Goal: Transaction & Acquisition: Purchase product/service

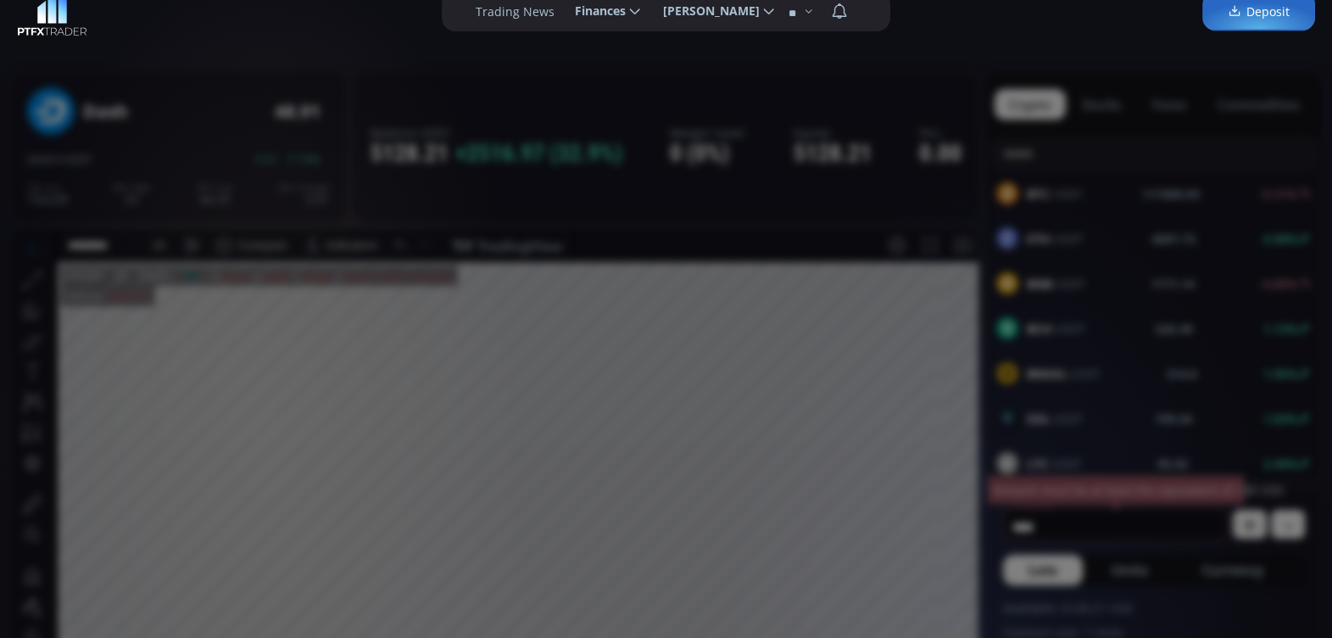
scroll to position [72, 0]
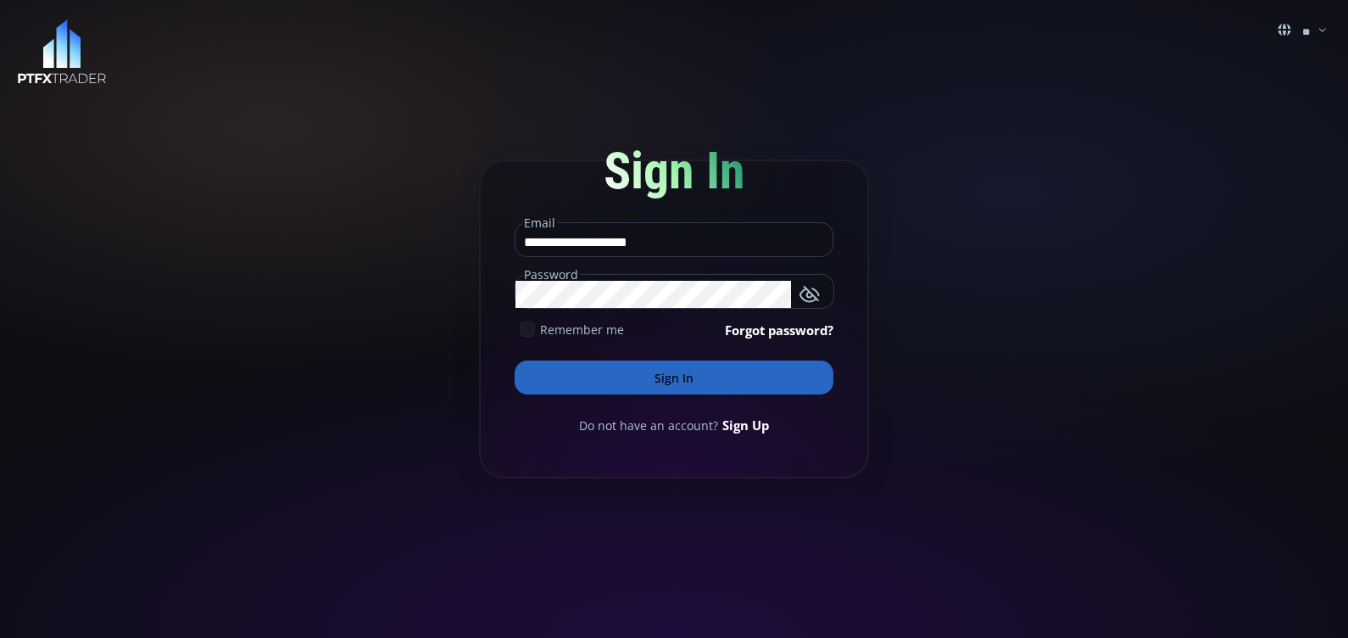
click at [525, 328] on icon at bounding box center [527, 328] width 15 height 15
click at [682, 377] on button "Sign In" at bounding box center [674, 377] width 319 height 34
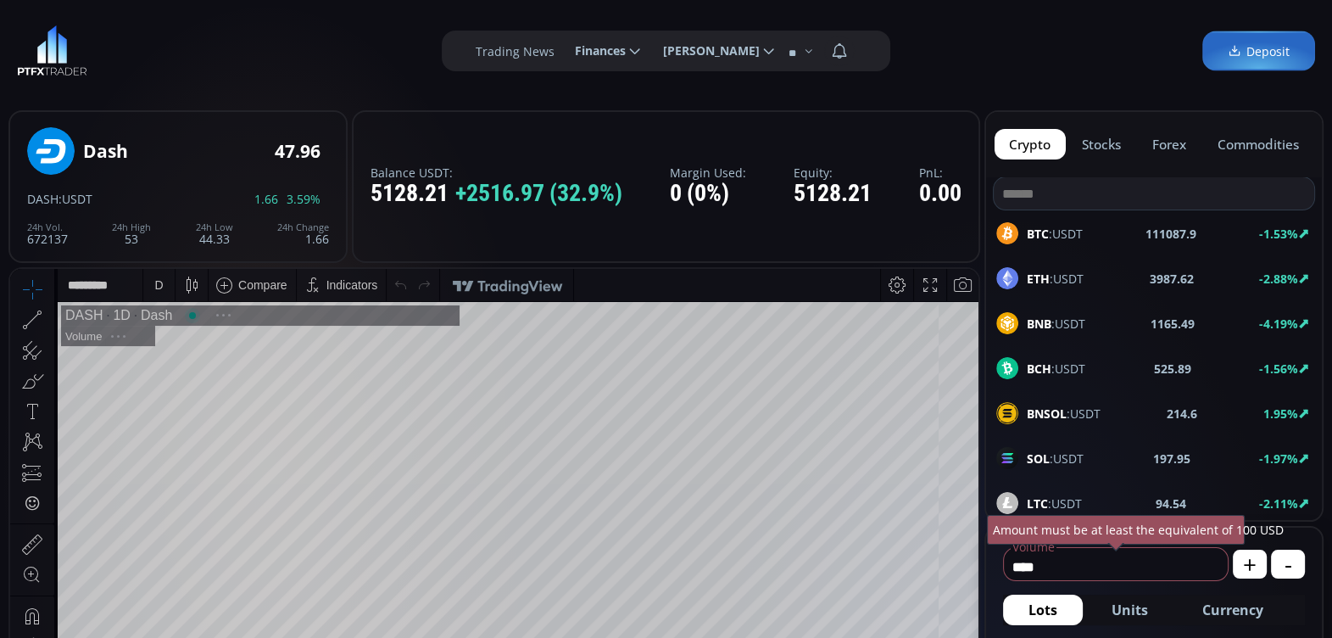
scroll to position [231, 0]
click at [159, 288] on div "D" at bounding box center [158, 285] width 8 height 14
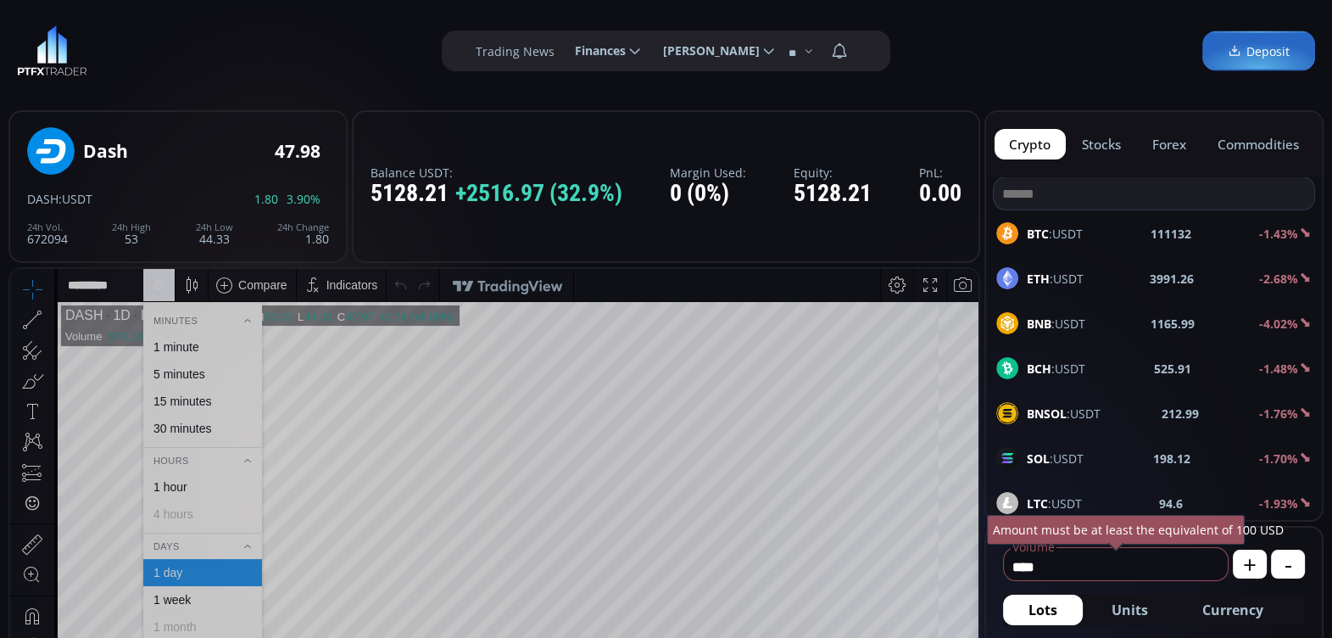
click at [175, 482] on div "1 hour" at bounding box center [170, 487] width 34 height 14
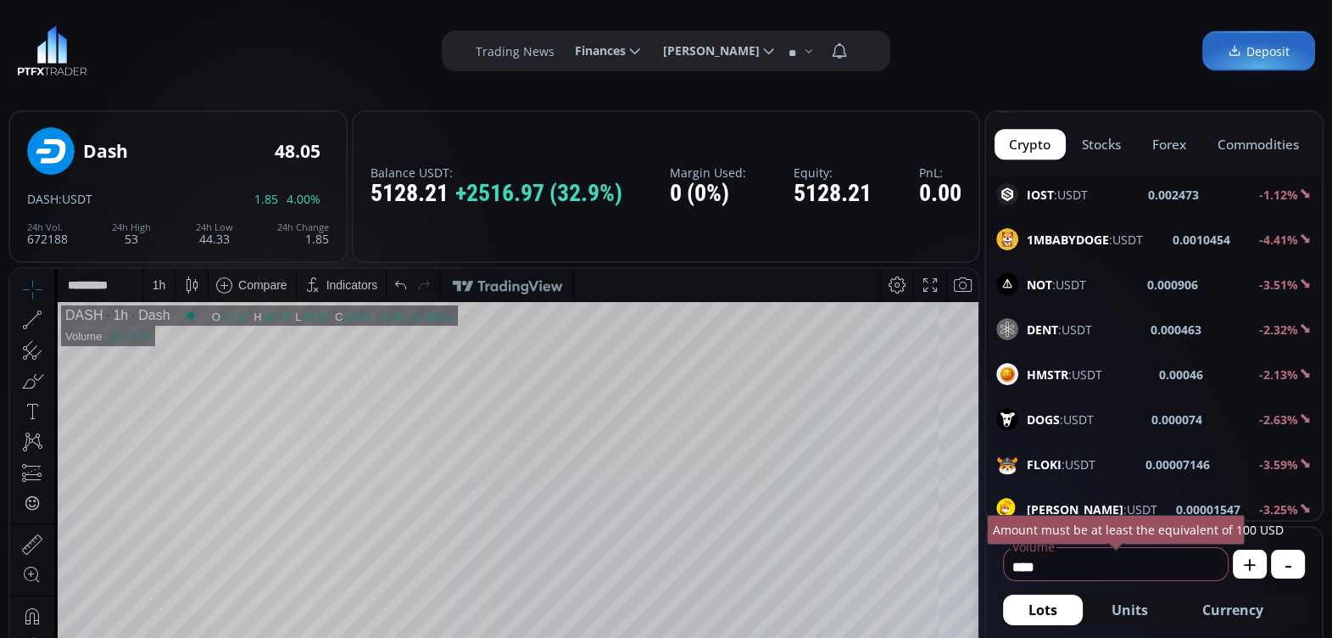
scroll to position [2636, 0]
